Goal: Use online tool/utility: Utilize a website feature to perform a specific function

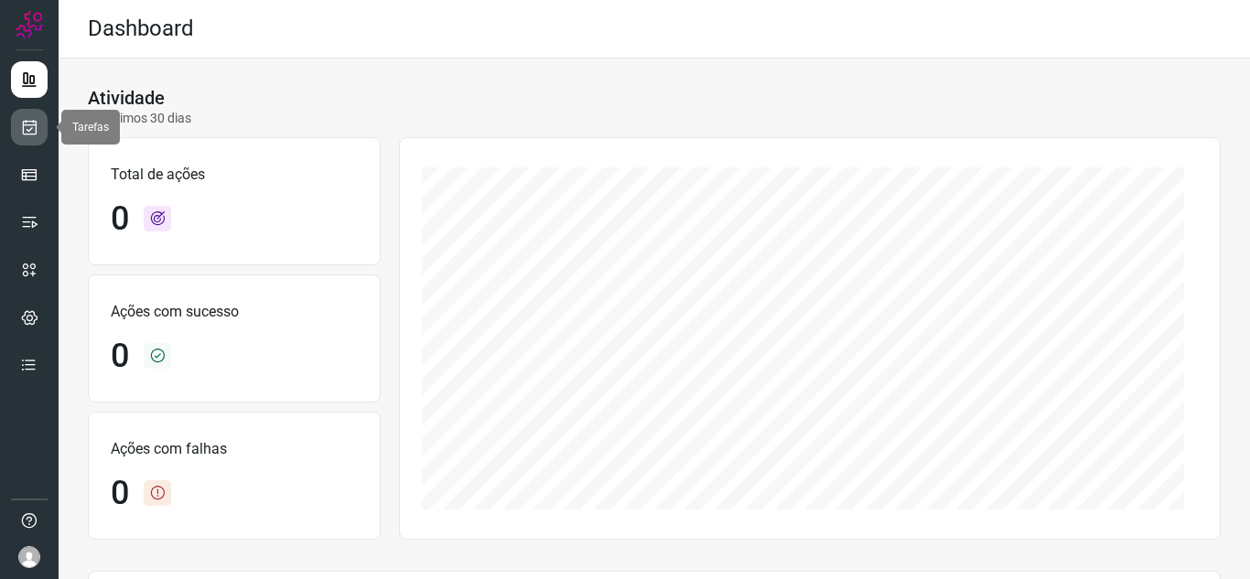
click at [46, 139] on link at bounding box center [29, 127] width 37 height 37
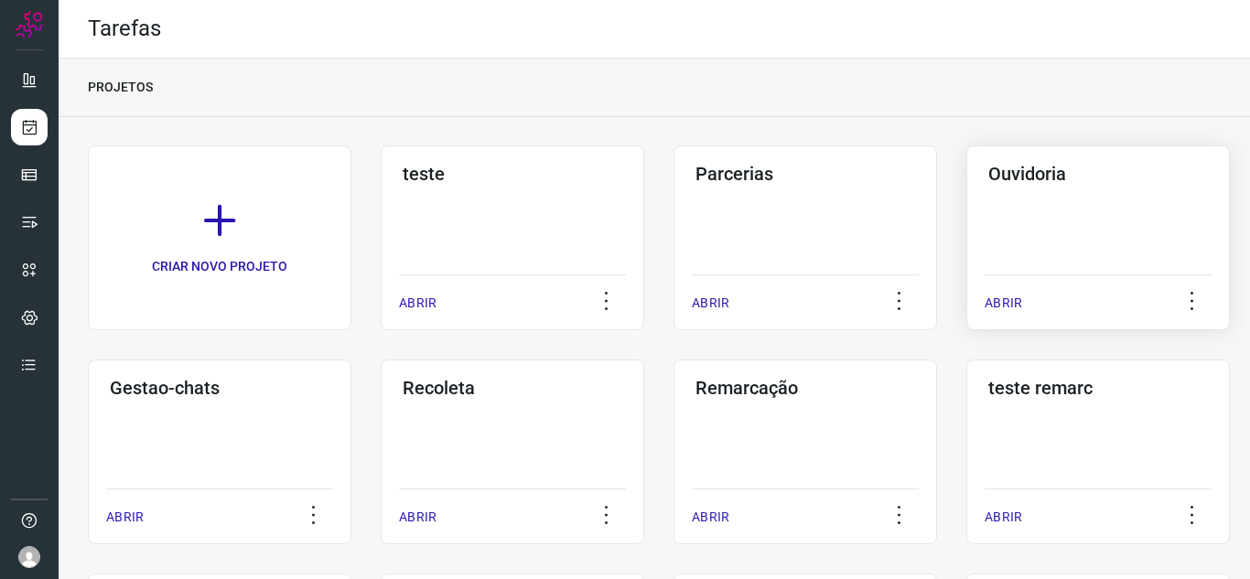
click at [997, 296] on p "ABRIR" at bounding box center [1004, 303] width 38 height 19
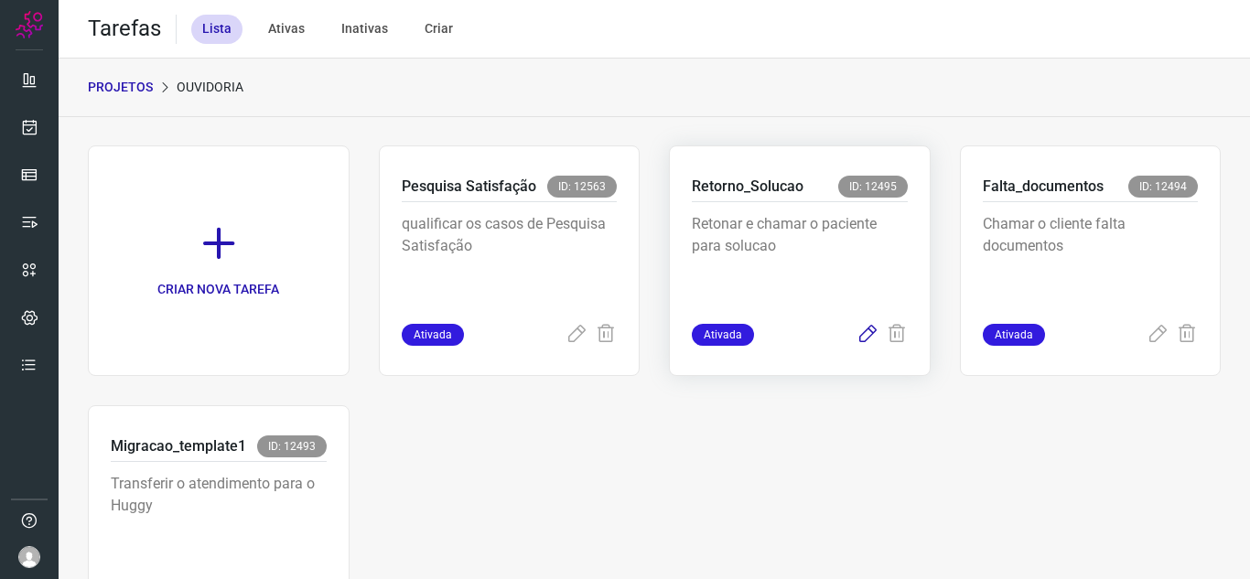
click at [857, 335] on icon at bounding box center [868, 335] width 22 height 22
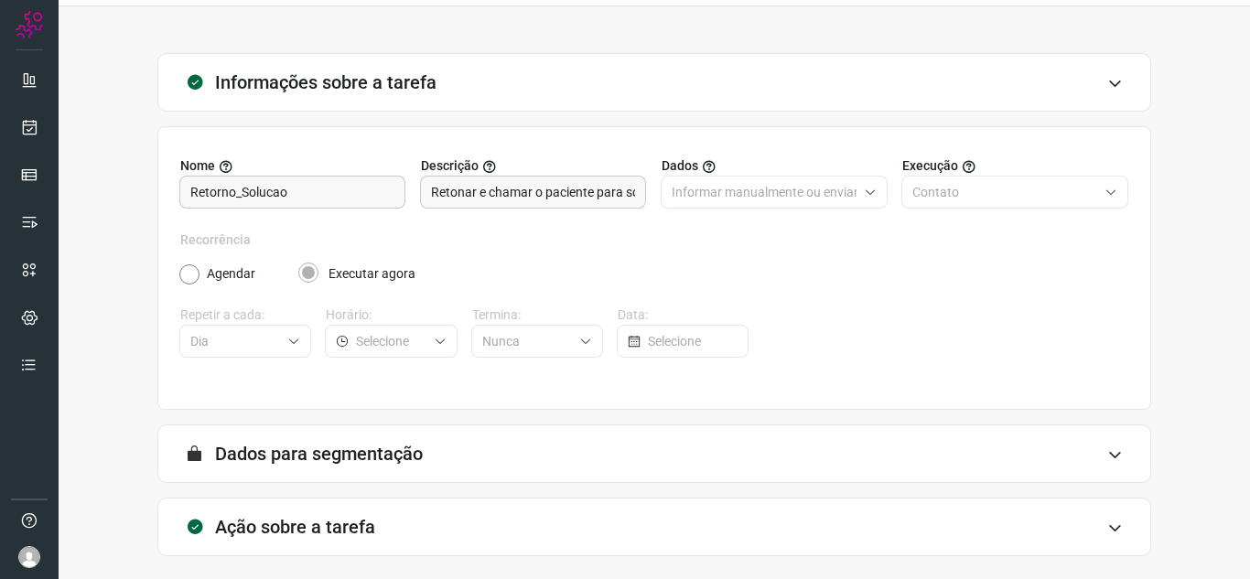
scroll to position [135, 0]
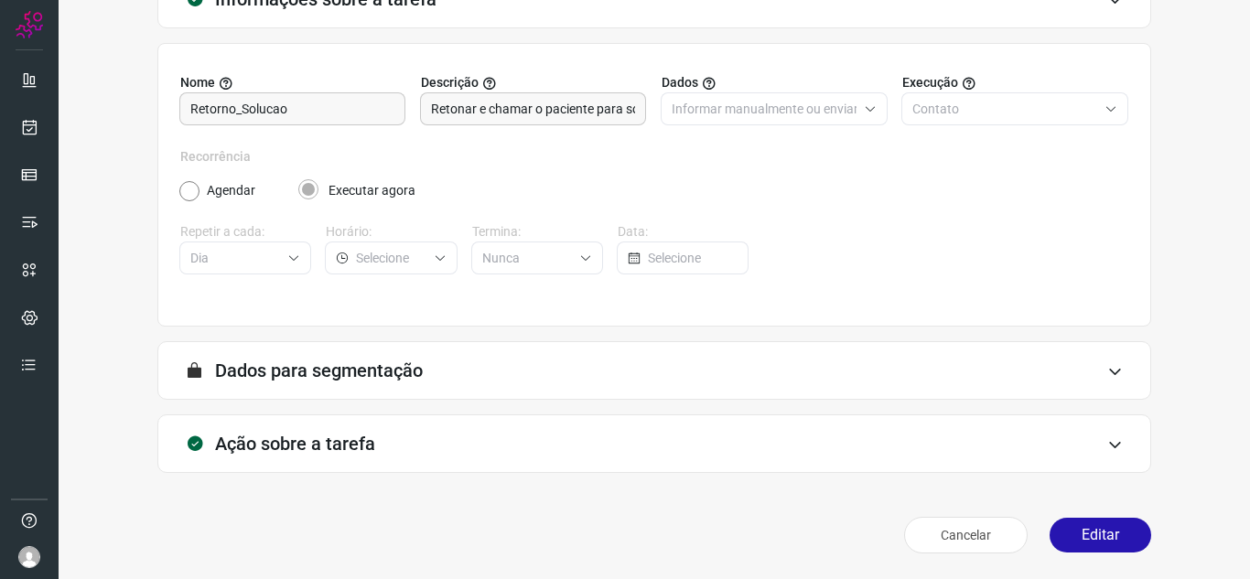
click at [1046, 554] on div "Cancelar Editar" at bounding box center [654, 535] width 994 height 51
click at [1061, 532] on button "Editar" at bounding box center [1101, 535] width 102 height 35
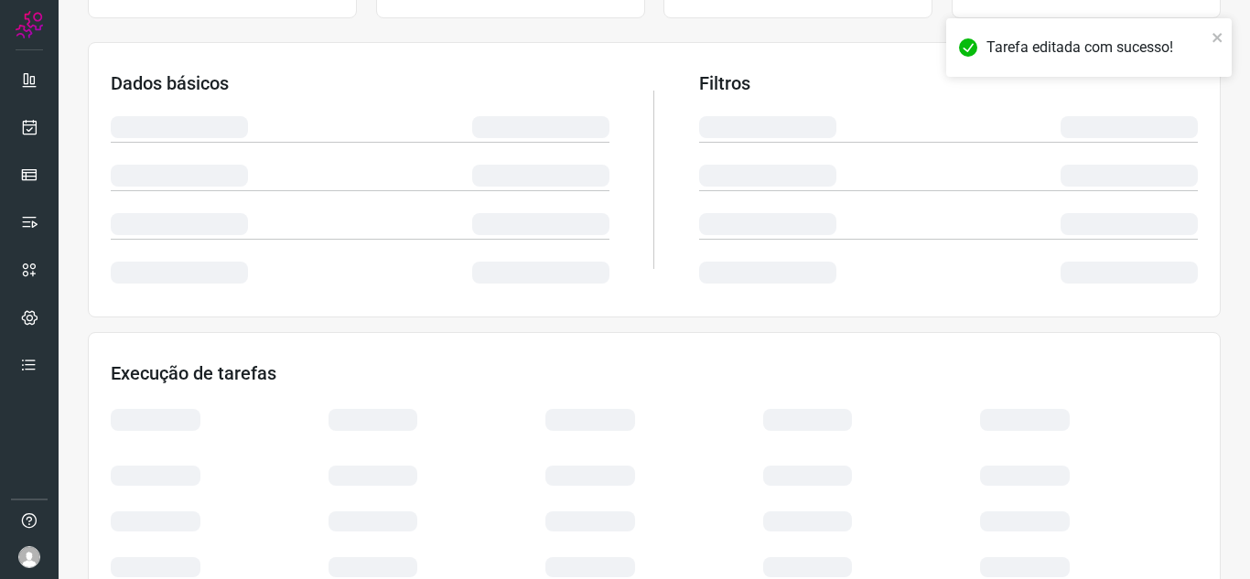
scroll to position [399, 0]
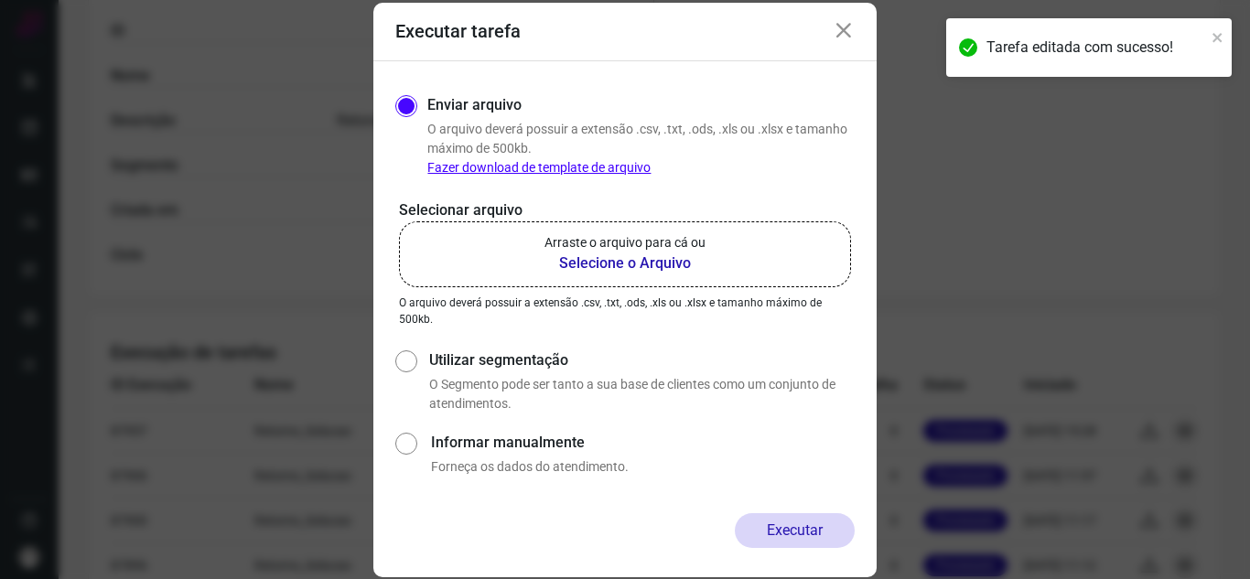
click at [660, 258] on b "Selecione o Arquivo" at bounding box center [624, 264] width 161 height 22
click at [0, 0] on input "Arraste o arquivo para cá ou Selecione o Arquivo" at bounding box center [0, 0] width 0 height 0
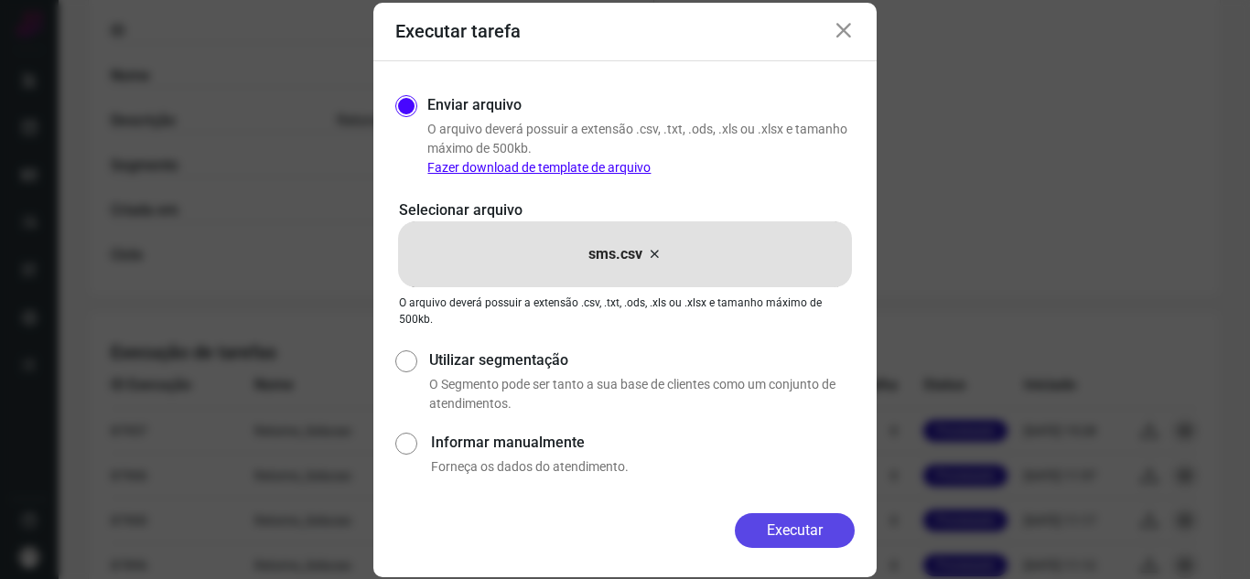
click at [770, 517] on button "Executar" at bounding box center [795, 530] width 120 height 35
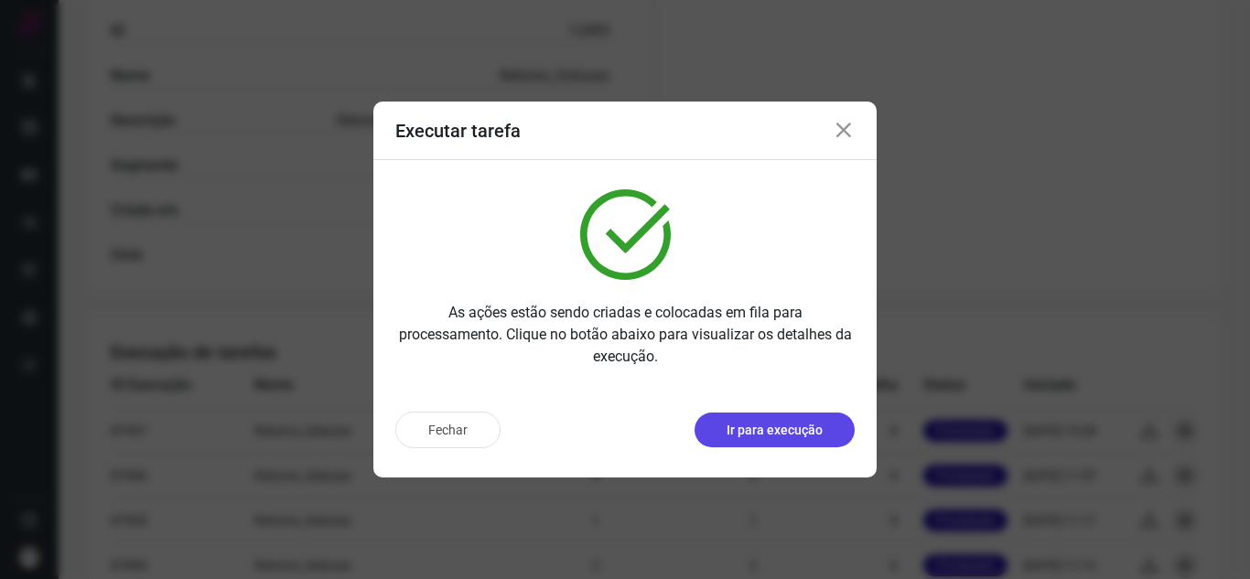
click at [806, 437] on p "Ir para execução" at bounding box center [775, 430] width 96 height 19
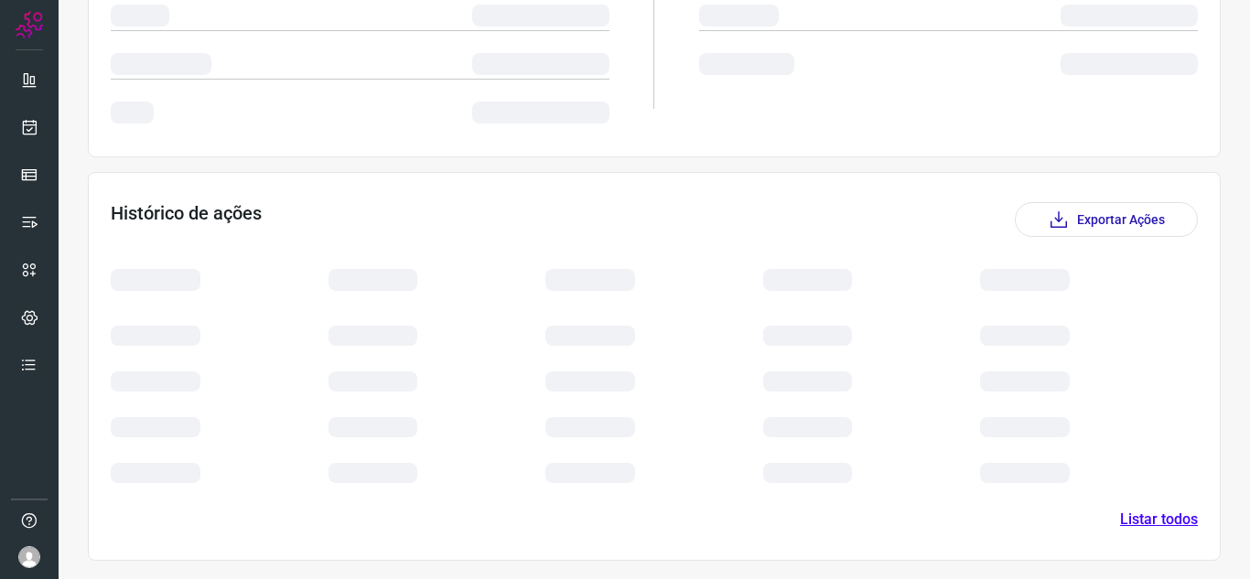
scroll to position [222, 0]
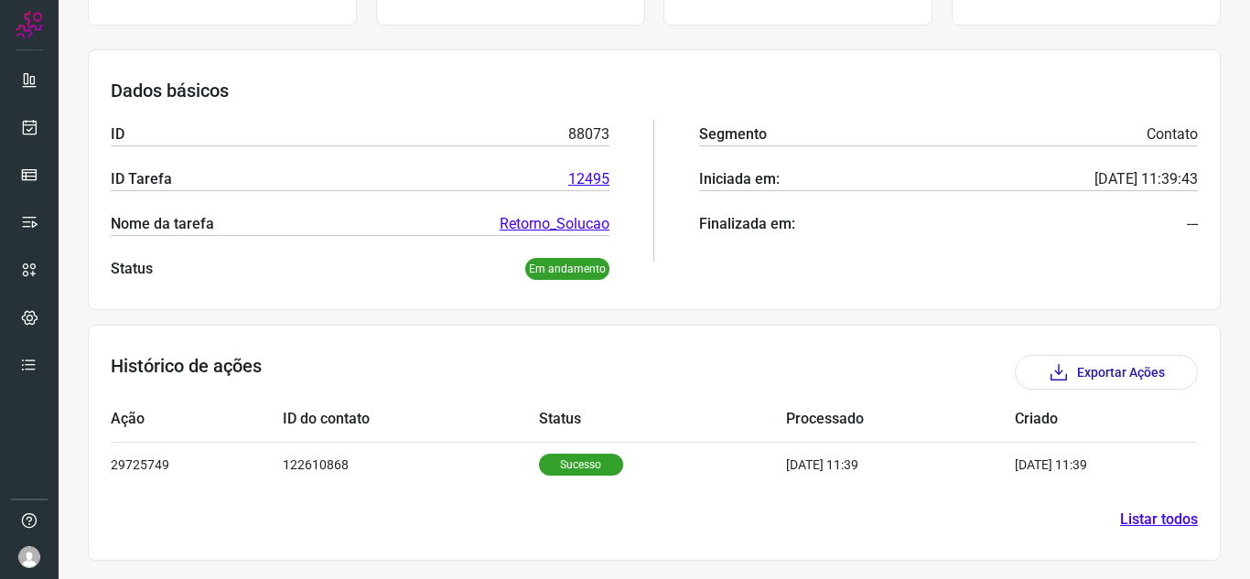
scroll to position [221, 0]
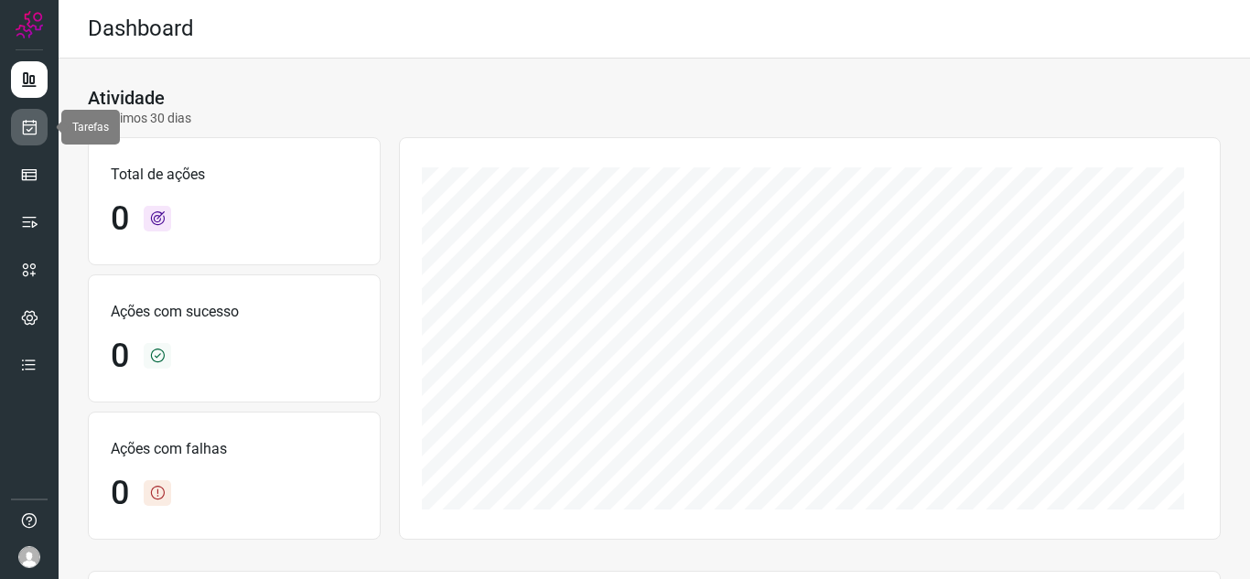
click at [25, 128] on icon at bounding box center [29, 127] width 19 height 18
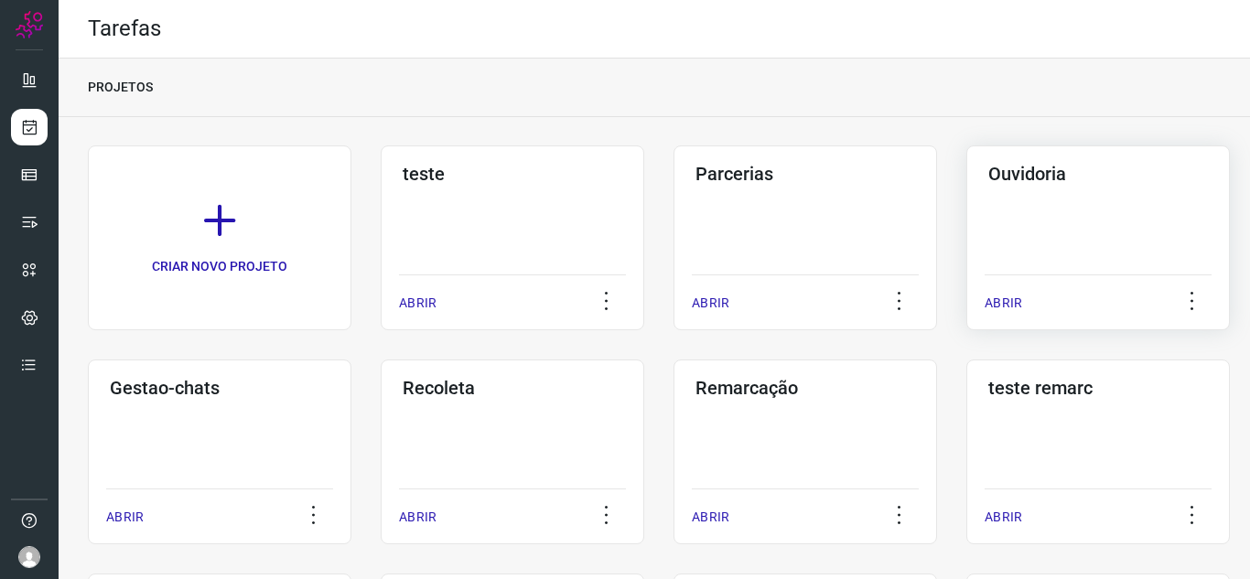
click at [1009, 305] on p "ABRIR" at bounding box center [1004, 303] width 38 height 19
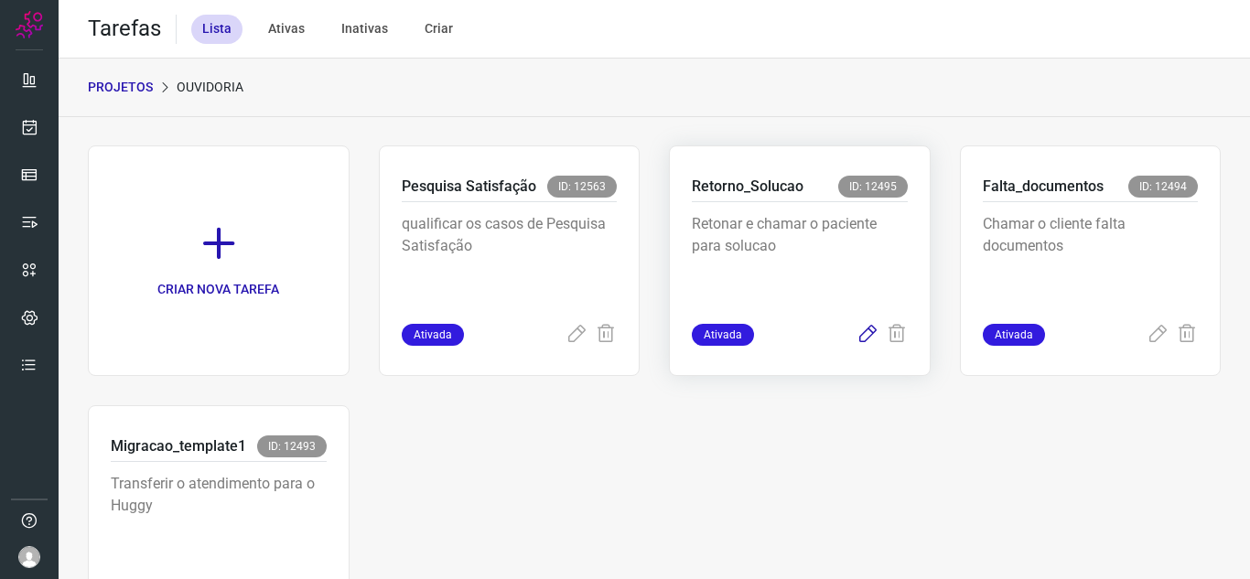
click at [857, 335] on icon at bounding box center [868, 335] width 22 height 22
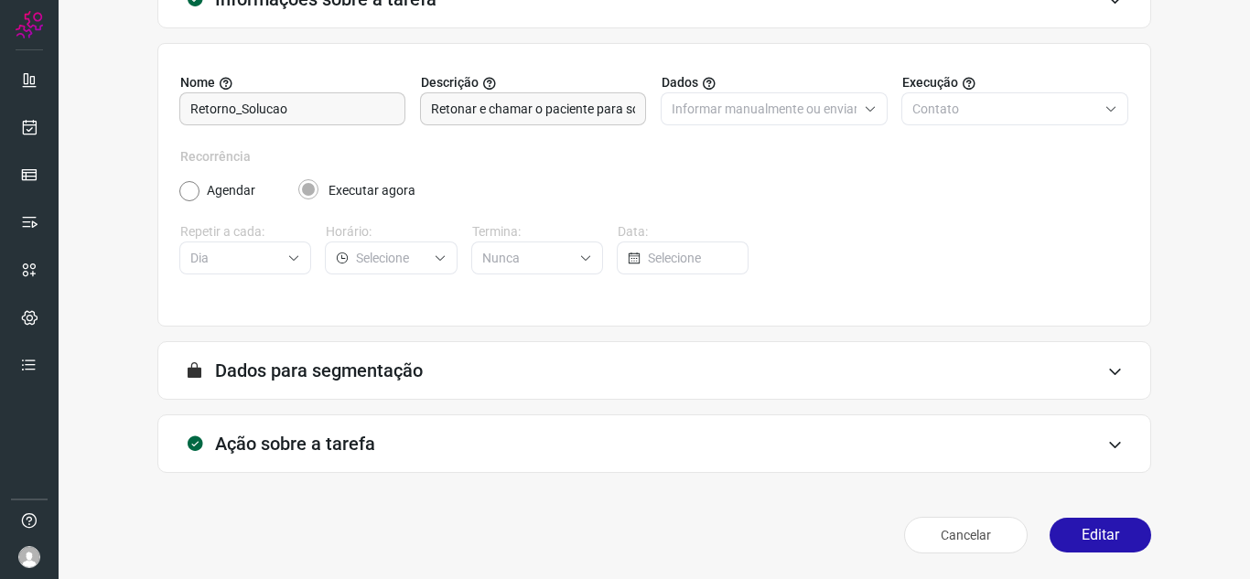
scroll to position [135, 0]
click at [1051, 535] on button "Editar" at bounding box center [1101, 535] width 102 height 35
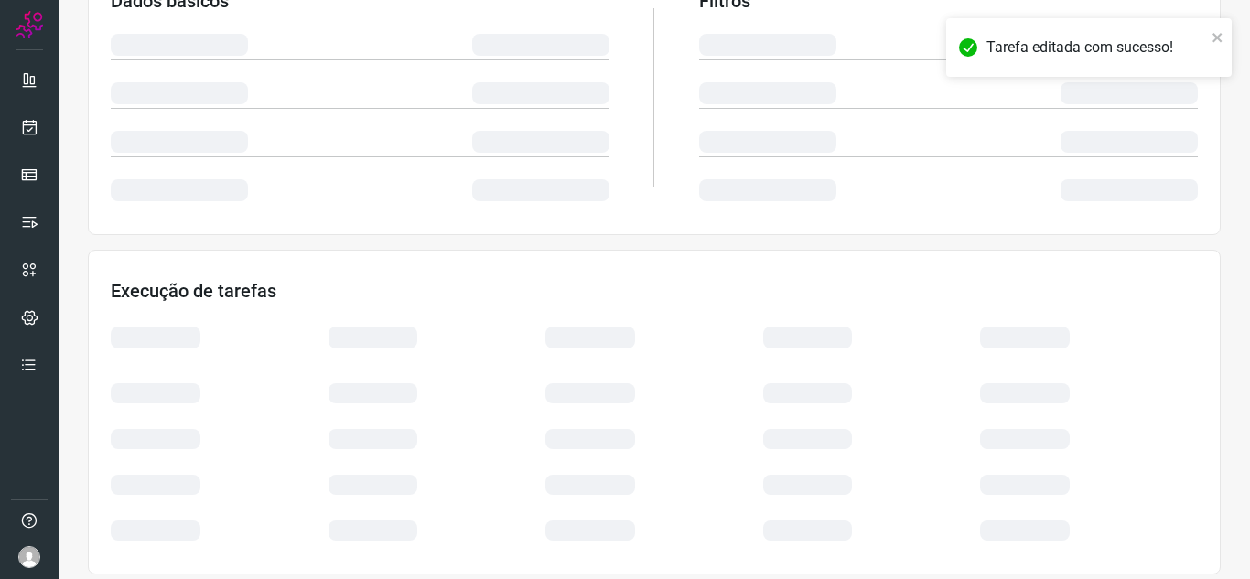
scroll to position [399, 0]
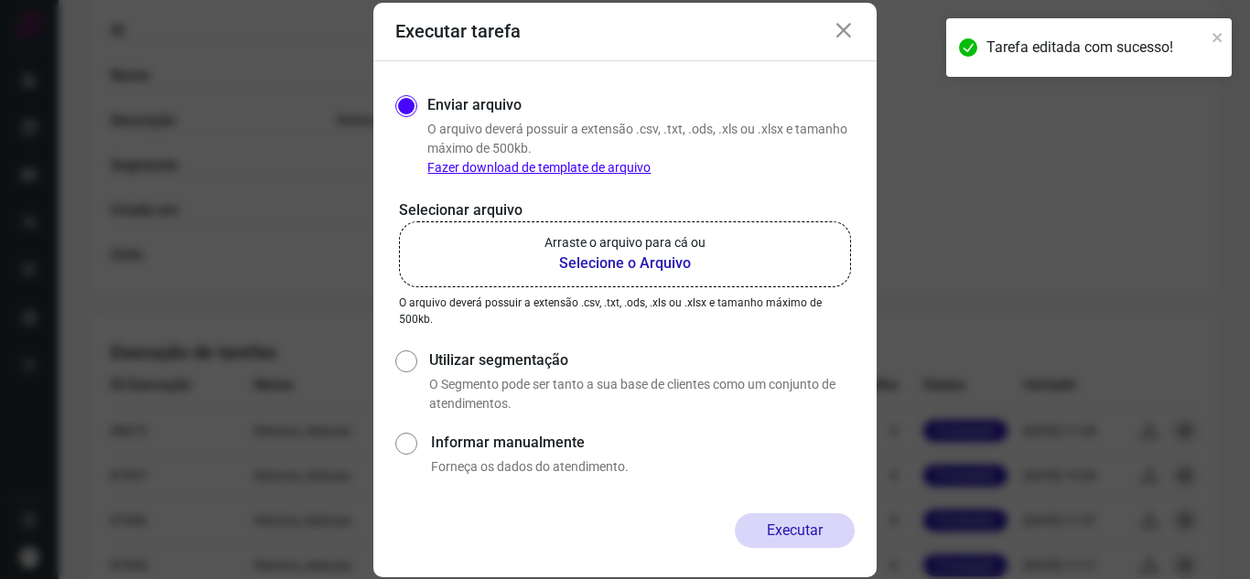
click at [650, 263] on b "Selecione o Arquivo" at bounding box center [624, 264] width 161 height 22
click at [0, 0] on input "Arraste o arquivo para cá ou Selecione o Arquivo" at bounding box center [0, 0] width 0 height 0
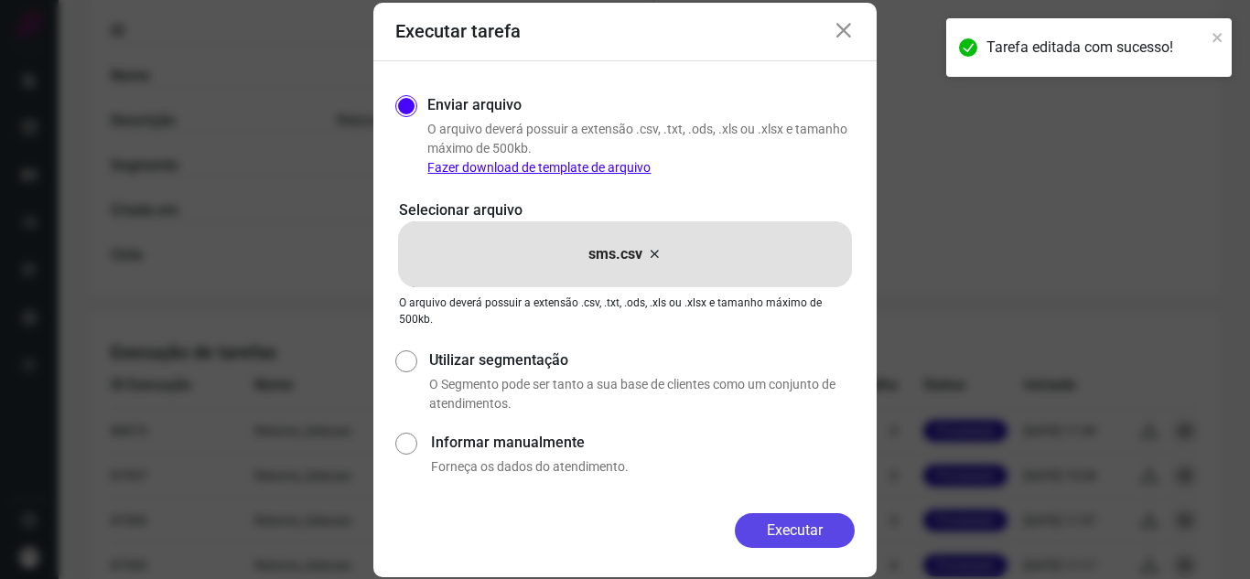
click at [748, 532] on button "Executar" at bounding box center [795, 530] width 120 height 35
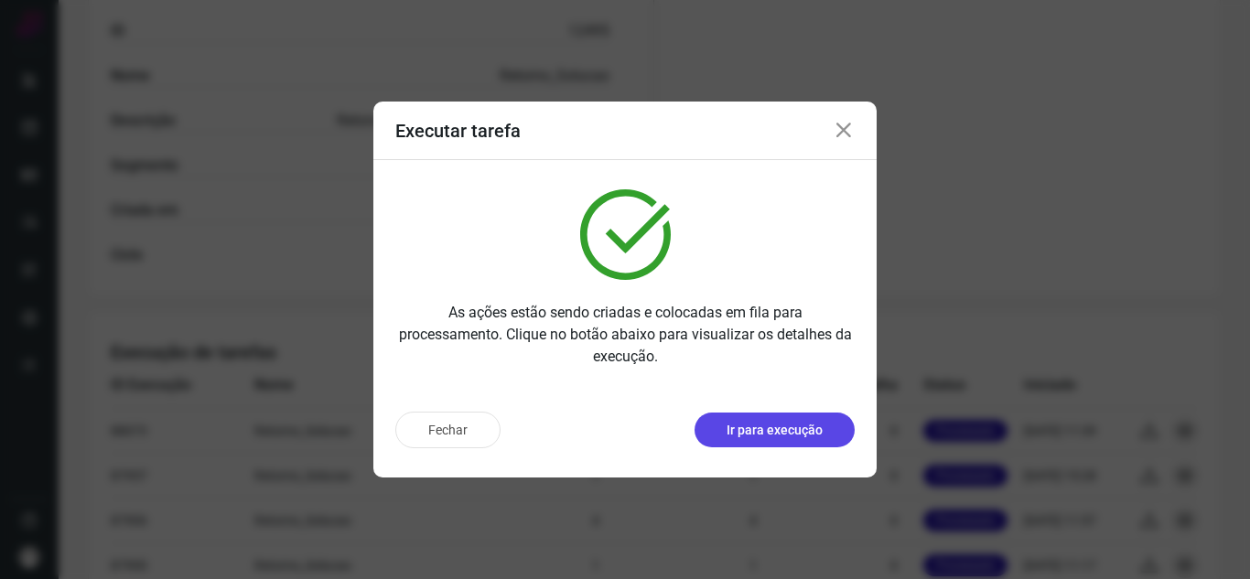
click at [783, 435] on p "Ir para execução" at bounding box center [775, 430] width 96 height 19
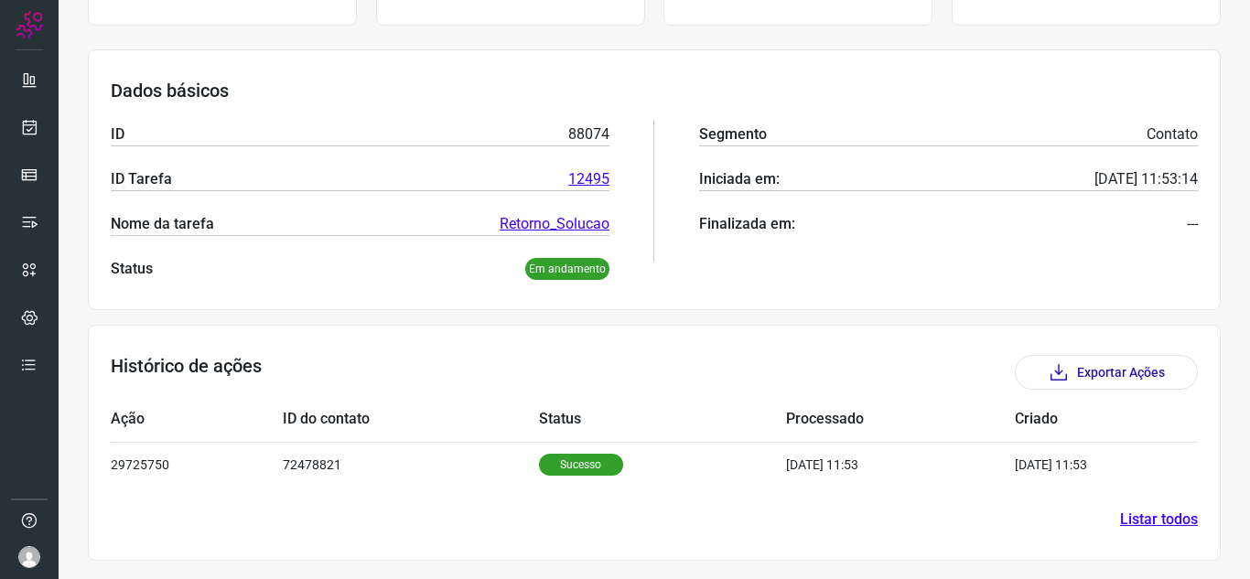
scroll to position [221, 0]
